Goal: Task Accomplishment & Management: Complete application form

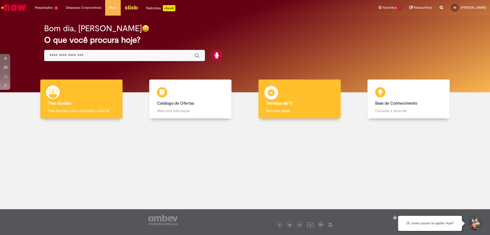
click at [289, 108] on p "Encontre ajuda" at bounding box center [299, 110] width 67 height 5
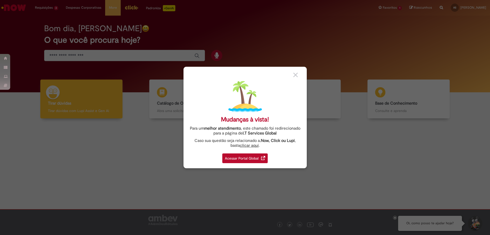
click at [297, 77] on img at bounding box center [296, 75] width 5 height 5
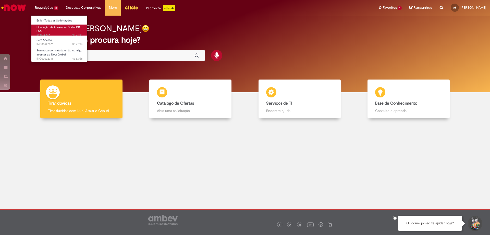
click at [50, 28] on span "Liberação de Acesso ao Portal GD – L&A" at bounding box center [60, 29] width 46 height 8
click at [45, 29] on link "Liberação de Acesso ao Portal GD – L&A 3d atrás 3 dias atrás R13462847" at bounding box center [59, 30] width 56 height 11
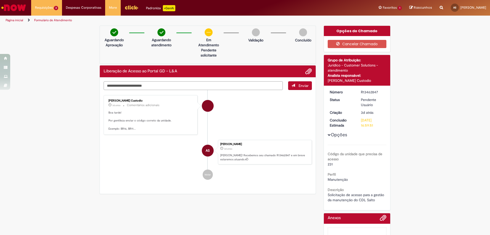
click at [132, 86] on textarea "Digite sua mensagem aqui..." at bounding box center [193, 85] width 179 height 9
click at [150, 85] on textarea "Digite sua mensagem aqui..." at bounding box center [193, 85] width 179 height 9
paste textarea "**********"
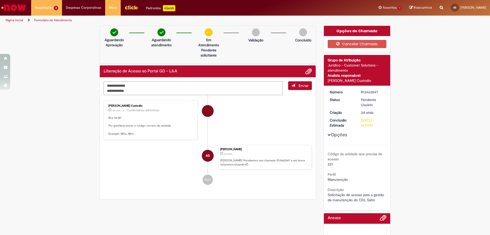
paste textarea "**********"
type textarea "**********"
click at [295, 87] on button "Enviar" at bounding box center [300, 85] width 24 height 9
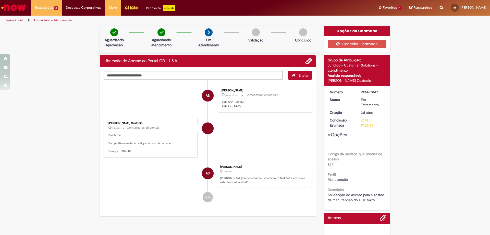
click at [127, 8] on img "Menu Cabeçalho" at bounding box center [132, 8] width 14 height 8
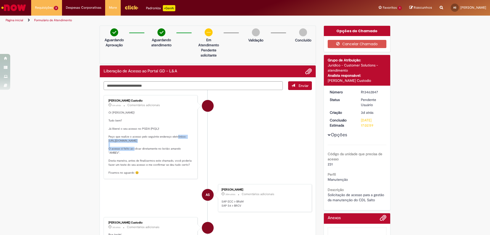
drag, startPoint x: 107, startPoint y: 140, endPoint x: 172, endPoint y: 141, distance: 65.1
click at [172, 141] on p "Oi Amanda! Tudo bem? Já liberei o seu acesso no PGDA (PIQL)! Peço que realize o…" at bounding box center [151, 143] width 85 height 64
copy p "https://ambevdash.oais.cloud/dashboard/index.php"
click at [165, 140] on p "Oi Amanda! Tudo bem? Já liberei o seu acesso no PGDA (PIQL)! Peço que realize o…" at bounding box center [151, 143] width 85 height 64
click at [194, 86] on textarea "Digite sua mensagem aqui..." at bounding box center [193, 85] width 179 height 9
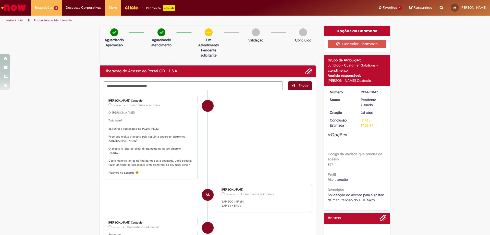
type textarea "**********"
click at [302, 83] on button "Enviar" at bounding box center [300, 85] width 24 height 9
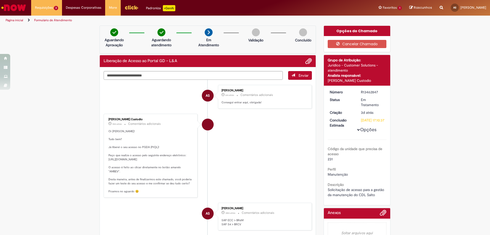
click at [125, 6] on img "Menu Cabeçalho" at bounding box center [132, 8] width 14 height 8
click at [23, 8] on img "Ir para a Homepage" at bounding box center [14, 8] width 26 height 10
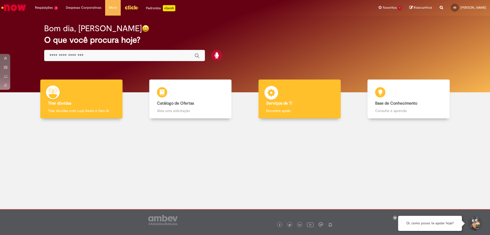
click at [310, 110] on p "Encontre ajuda" at bounding box center [299, 110] width 67 height 5
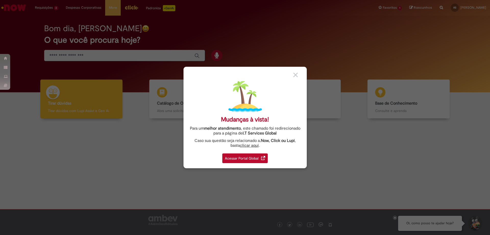
click at [255, 153] on div "Acessar Portal Global" at bounding box center [244, 158] width 45 height 10
